Goal: Task Accomplishment & Management: Use online tool/utility

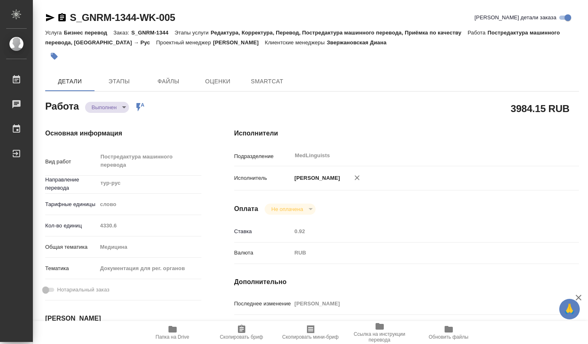
type textarea "x"
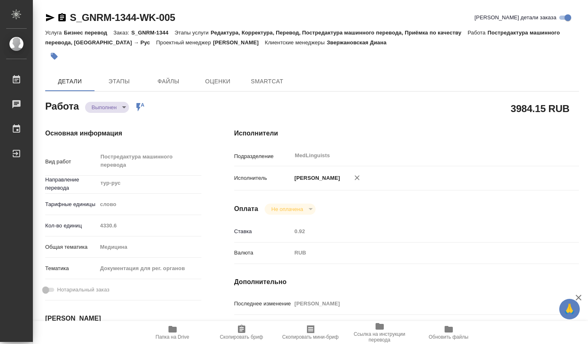
type textarea "x"
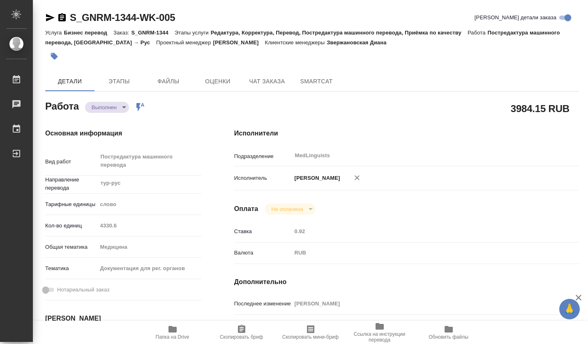
type textarea "x"
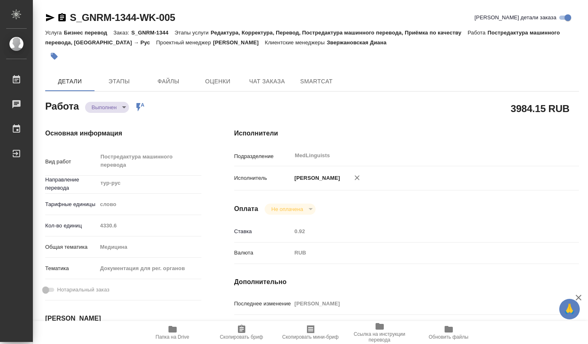
type textarea "x"
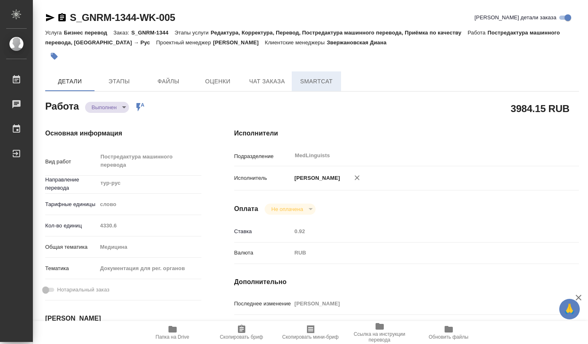
click at [312, 84] on span "SmartCat" at bounding box center [315, 81] width 39 height 10
type textarea "x"
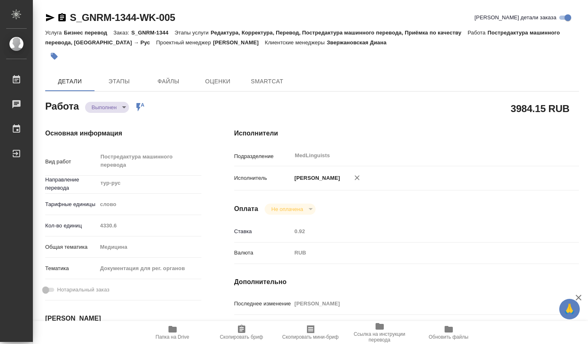
type textarea "x"
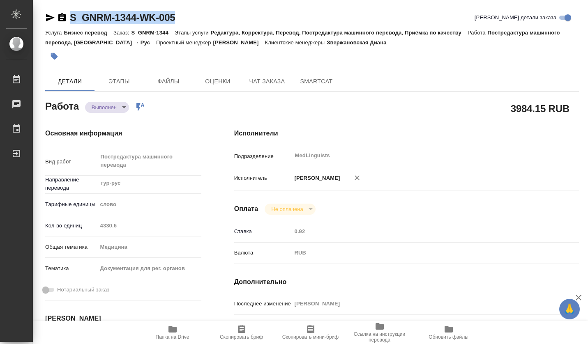
type textarea "x"
drag, startPoint x: 181, startPoint y: 18, endPoint x: 61, endPoint y: 16, distance: 120.7
click at [61, 16] on div "S_GNRM-1344-WK-005 [PERSON_NAME] детали заказа" at bounding box center [311, 17] width 533 height 13
copy link "S_GNRM-1344-WK-005"
type textarea "x"
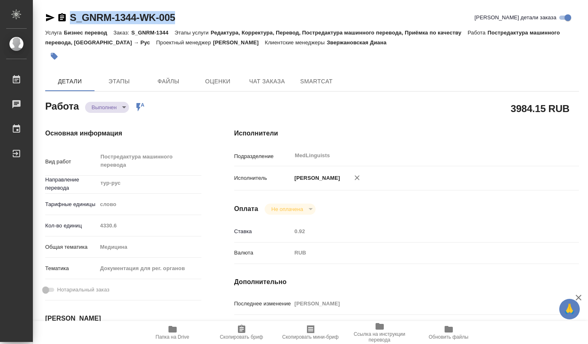
type textarea "x"
